Goal: Browse casually: Explore the website without a specific task or goal

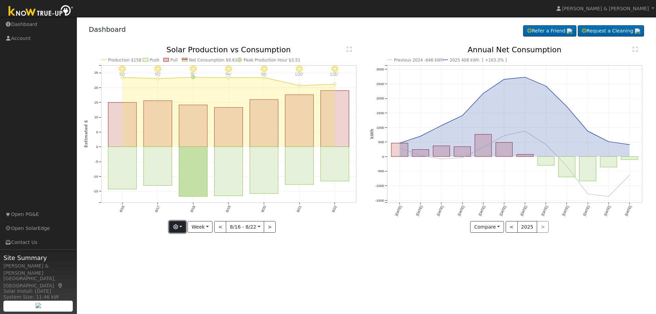
click at [185, 227] on button "button" at bounding box center [177, 227] width 17 height 12
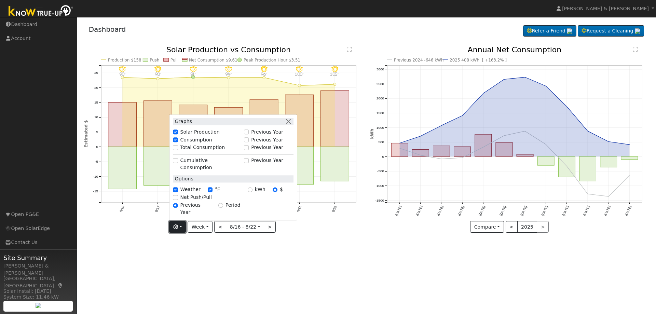
click at [185, 227] on button "button" at bounding box center [177, 227] width 17 height 12
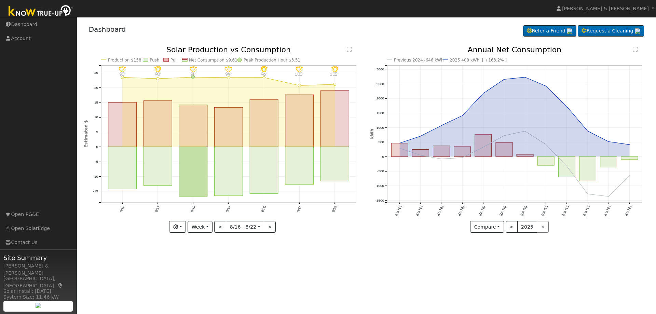
click at [364, 238] on div "8/22 - Clear 105° 8/21 - Clear 100° 8/20 - Clear 96° 8/19 - Clear 94° 8/18 - Cl…" at bounding box center [223, 144] width 286 height 197
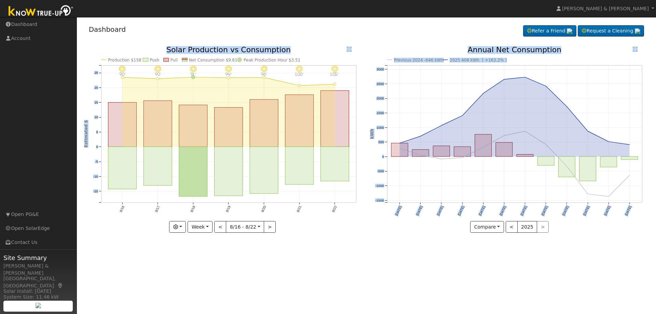
drag, startPoint x: 362, startPoint y: 212, endPoint x: 368, endPoint y: 245, distance: 33.8
click at [368, 245] on div "User Profile First name Last name Email Email Notifications No Emails No Emails…" at bounding box center [366, 165] width 579 height 297
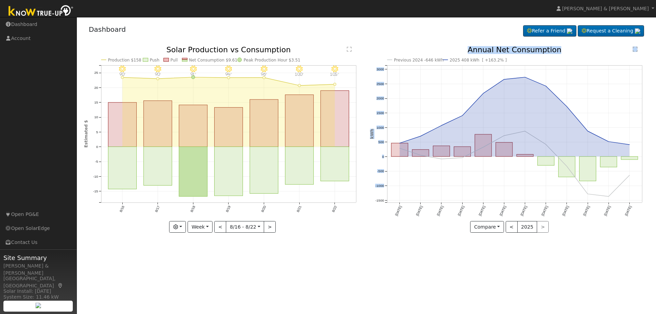
drag, startPoint x: 386, startPoint y: 209, endPoint x: 646, endPoint y: 243, distance: 262.7
click at [646, 243] on div "User Profile First name Last name Email Email Notifications No Emails No Emails…" at bounding box center [366, 165] width 579 height 297
click at [314, 252] on div "User Profile First name Last name Email Email Notifications No Emails No Emails…" at bounding box center [366, 165] width 579 height 297
